Goal: Navigation & Orientation: Find specific page/section

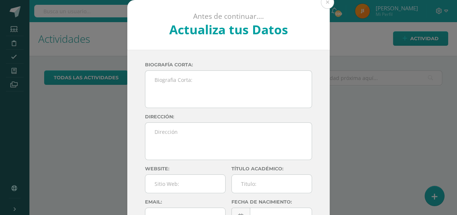
click at [328, 2] on button at bounding box center [327, 2] width 13 height 13
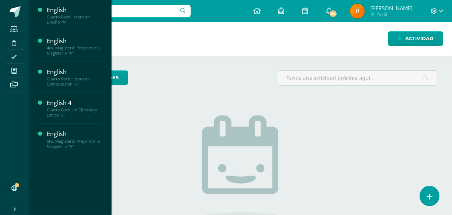
click at [14, 68] on icon at bounding box center [13, 71] width 5 height 6
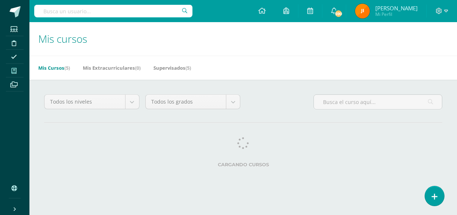
click at [12, 70] on icon at bounding box center [13, 71] width 5 height 6
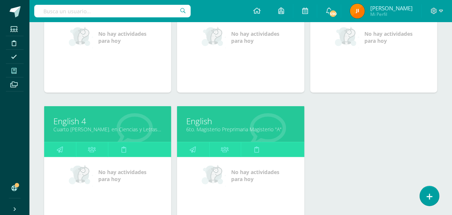
scroll to position [176, 0]
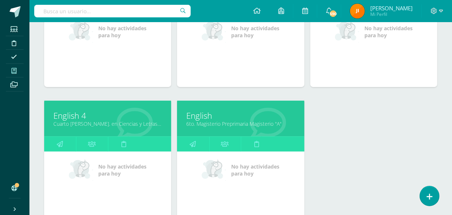
click at [215, 123] on link "6to. Magisterio Preprimaria Magisterio "A"" at bounding box center [240, 123] width 109 height 7
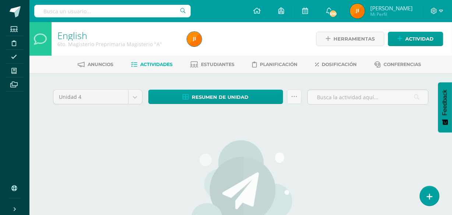
click at [137, 96] on body "Estudiantes Disciplina Asistencia Mis cursos Archivos Soporte Ayuda Reportar un…" at bounding box center [226, 159] width 452 height 318
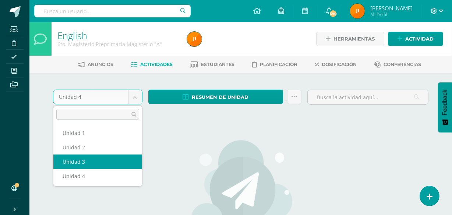
select select "Unidad 3"
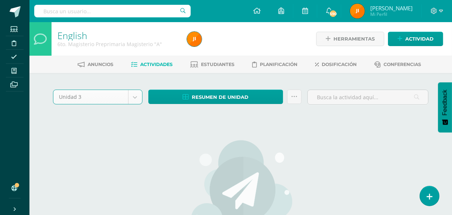
click at [134, 98] on body "Estudiantes Disciplina Asistencia Mis cursos Archivos Soporte Ayuda Reportar un…" at bounding box center [226, 159] width 452 height 318
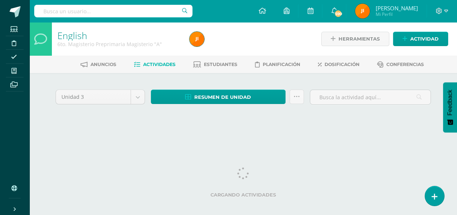
click at [136, 97] on body "Estudiantes Disciplina Asistencia Mis cursos Archivos Soporte Ayuda Reportar un…" at bounding box center [228, 69] width 457 height 139
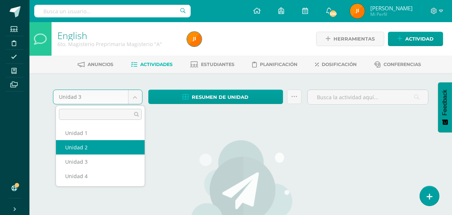
select select "Unidad 2"
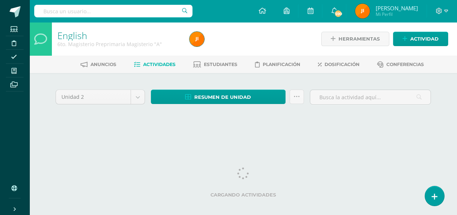
click at [218, 62] on span "Estudiantes" at bounding box center [220, 64] width 33 height 6
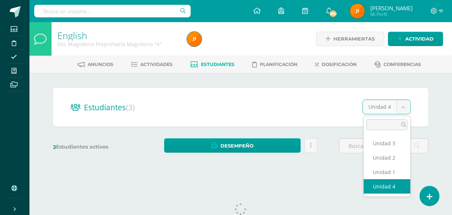
click at [402, 106] on body "Estudiantes Disciplina Asistencia Mis cursos Archivos Soporte Ayuda Reportar un…" at bounding box center [226, 87] width 452 height 175
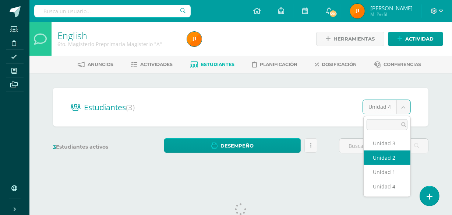
select select "/dashboard/teacher/section/2787/students/?unit=173900"
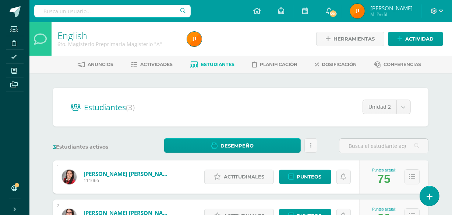
click at [404, 109] on body "Estudiantes Disciplina Asistencia Mis cursos Archivos Soporte Ayuda Reportar un…" at bounding box center [226, 160] width 452 height 320
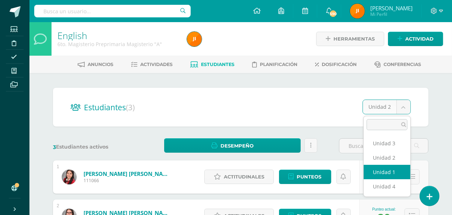
select select "/dashboard/teacher/section/2787/students/?unit=173897"
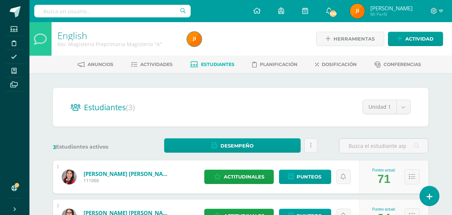
scroll to position [106, 0]
